Goal: Find contact information: Find contact information

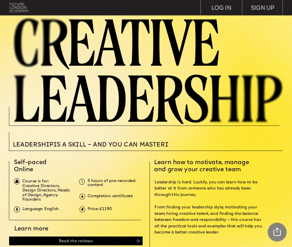
click at [16, 4] on img at bounding box center [18, 8] width 19 height 10
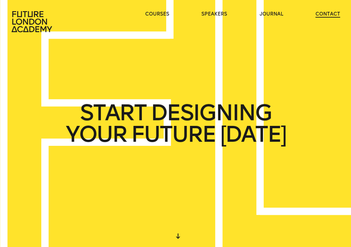
click at [292, 15] on link "contact" at bounding box center [327, 14] width 25 height 7
